Goal: Find specific page/section: Find specific page/section

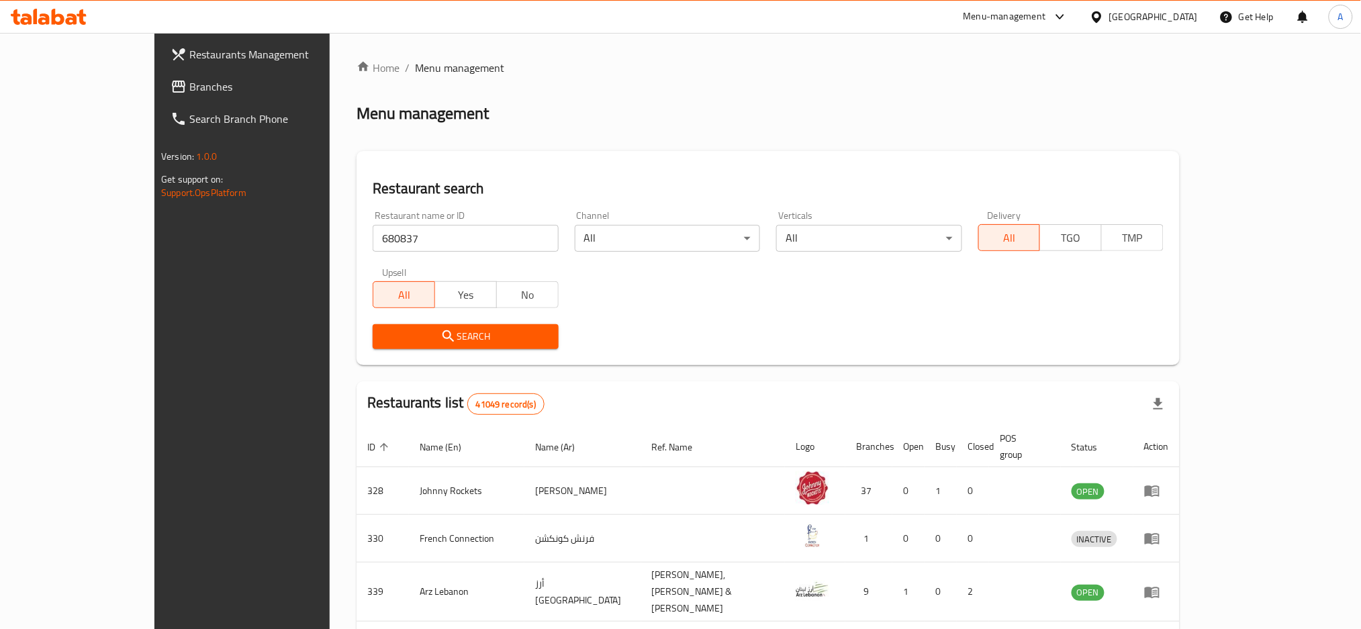
drag, startPoint x: 356, startPoint y: 328, endPoint x: 467, endPoint y: 275, distance: 123.4
click at [383, 328] on span "Search" at bounding box center [465, 336] width 164 height 17
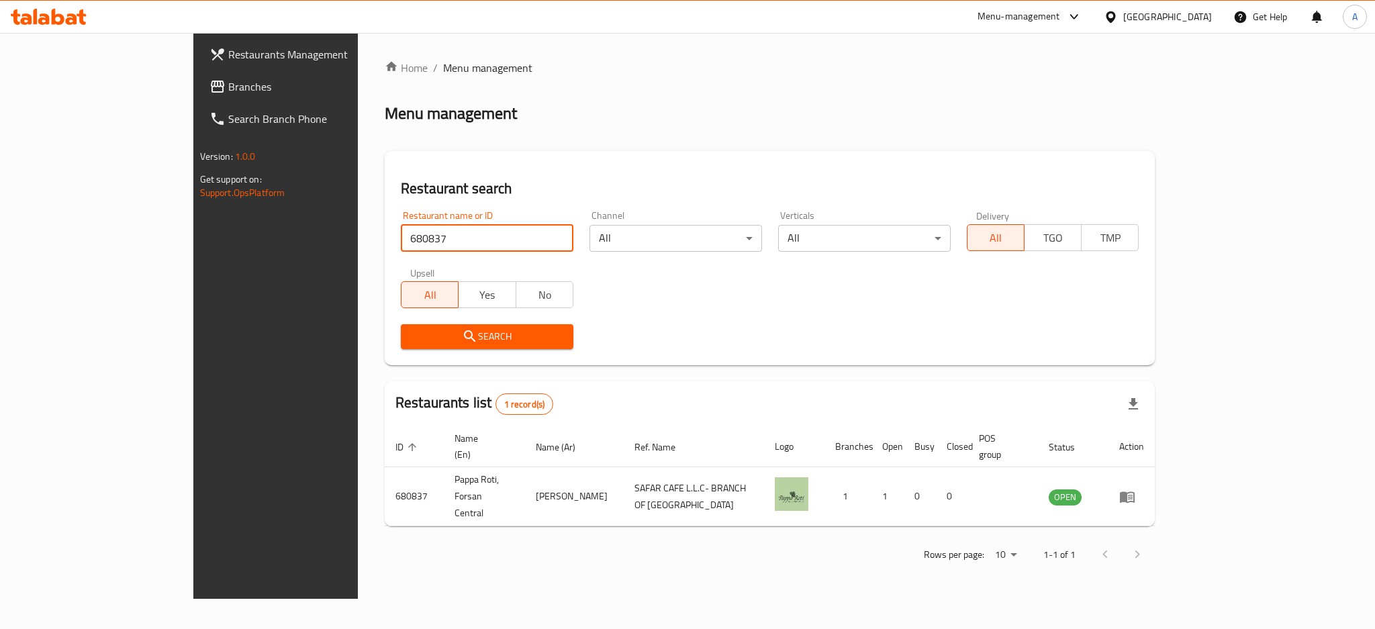
click at [401, 236] on input "680837" at bounding box center [487, 238] width 173 height 27
paste input "67211"
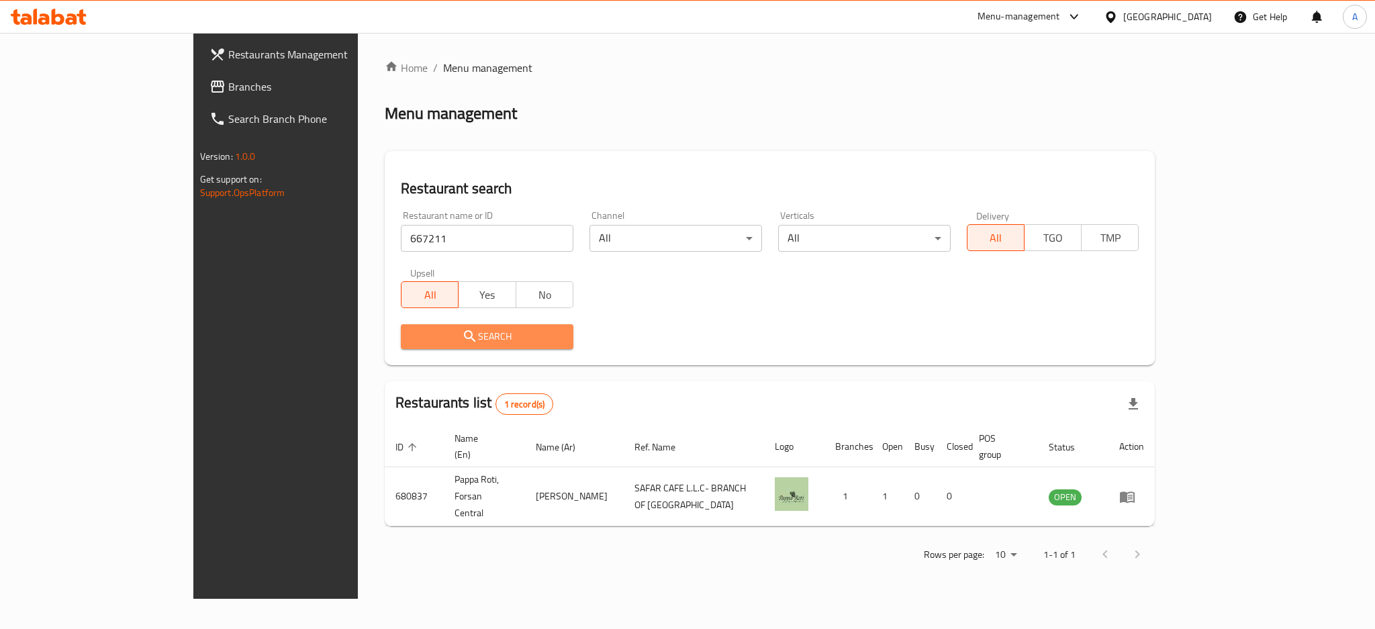
click at [458, 332] on span "Search" at bounding box center [486, 336] width 151 height 17
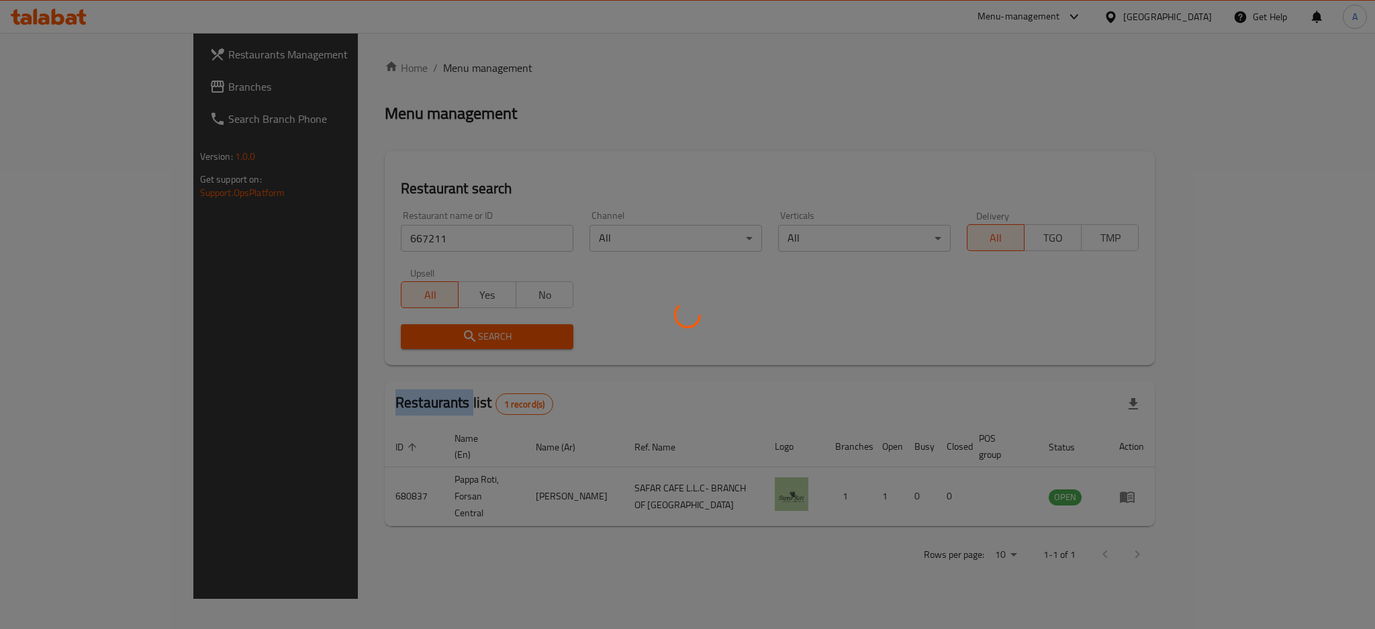
click at [458, 332] on div at bounding box center [687, 314] width 1375 height 629
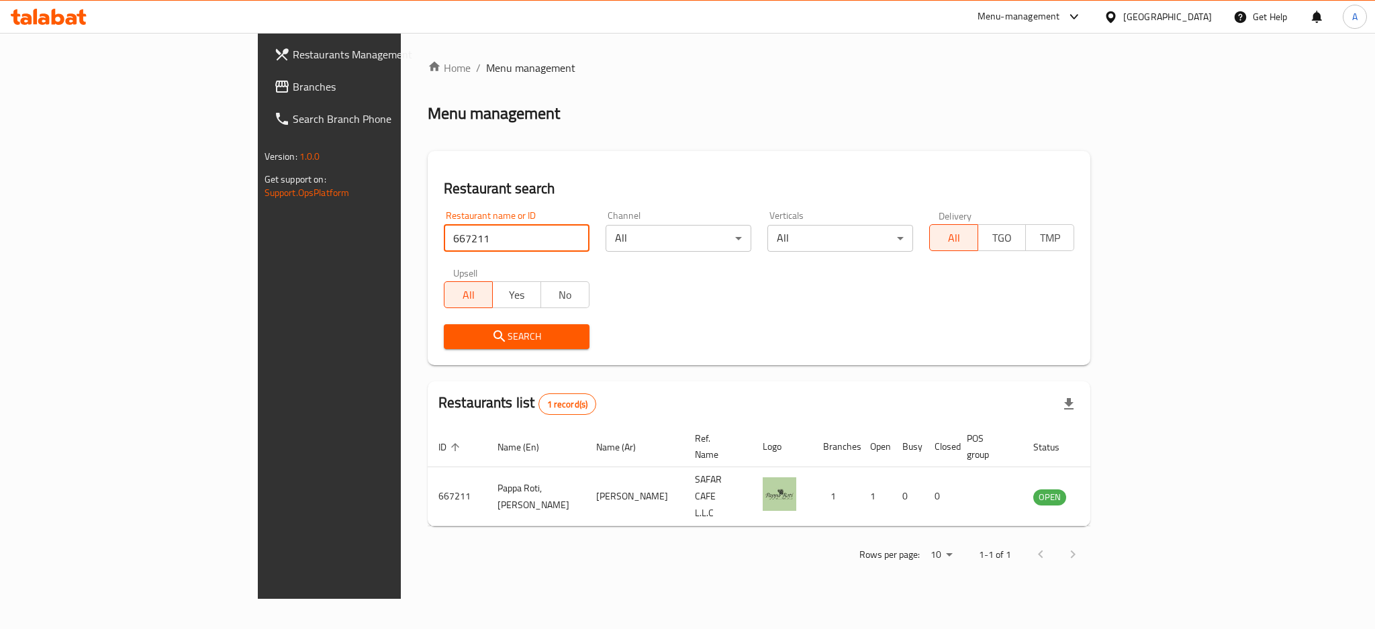
click at [444, 243] on input "667211" at bounding box center [517, 238] width 146 height 27
paste input "43352"
type input "643352"
click at [475, 333] on span "Search" at bounding box center [516, 336] width 124 height 17
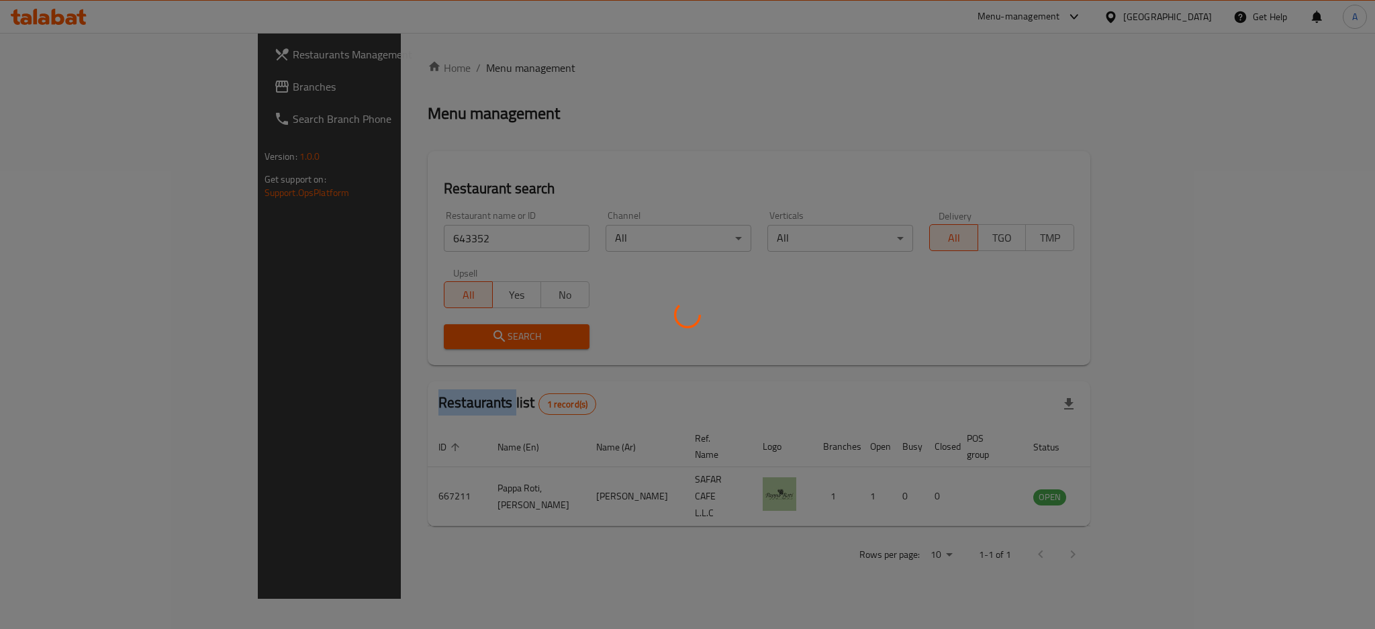
click at [473, 333] on div at bounding box center [687, 314] width 1375 height 629
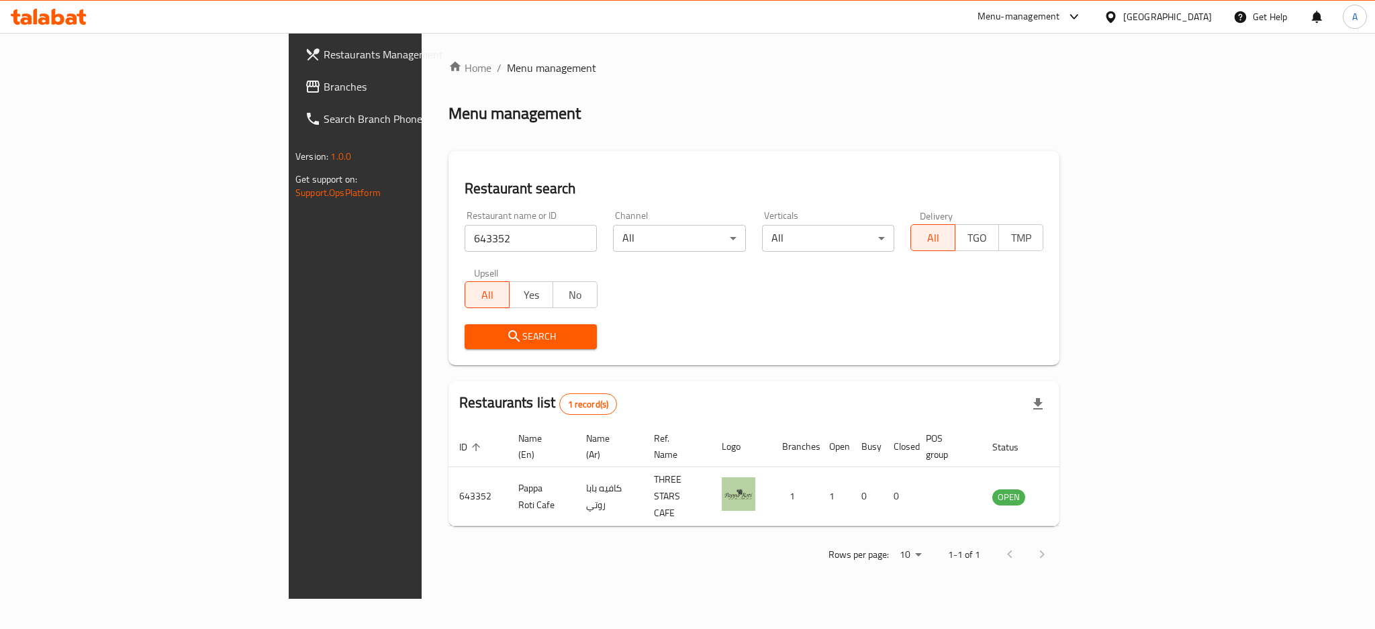
click at [1174, 24] on div "[GEOGRAPHIC_DATA]" at bounding box center [1167, 16] width 89 height 15
click at [1065, 18] on div at bounding box center [1071, 17] width 22 height 16
click at [998, 241] on div "Restaurant-Management" at bounding box center [946, 241] width 127 height 31
